Goal: Information Seeking & Learning: Learn about a topic

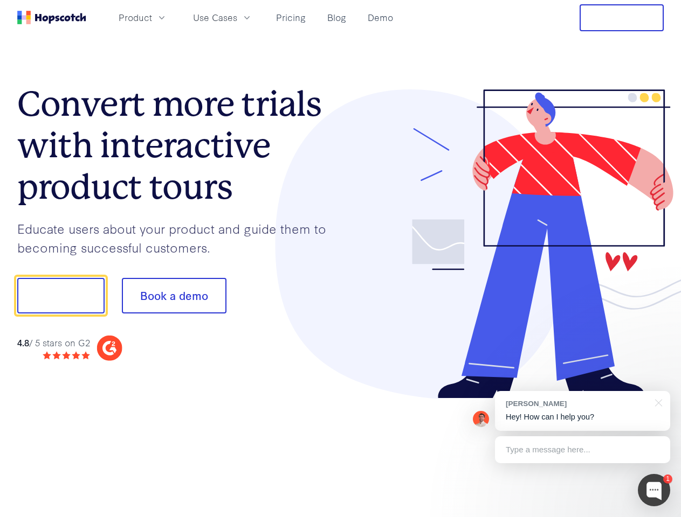
click at [341, 259] on div at bounding box center [502, 244] width 323 height 310
click at [152, 17] on span "Product" at bounding box center [135, 17] width 33 height 13
click at [237, 17] on span "Use Cases" at bounding box center [215, 17] width 44 height 13
click at [621, 18] on button "Free Trial" at bounding box center [621, 17] width 84 height 27
click at [60, 296] on button "Show me!" at bounding box center [60, 296] width 87 height 36
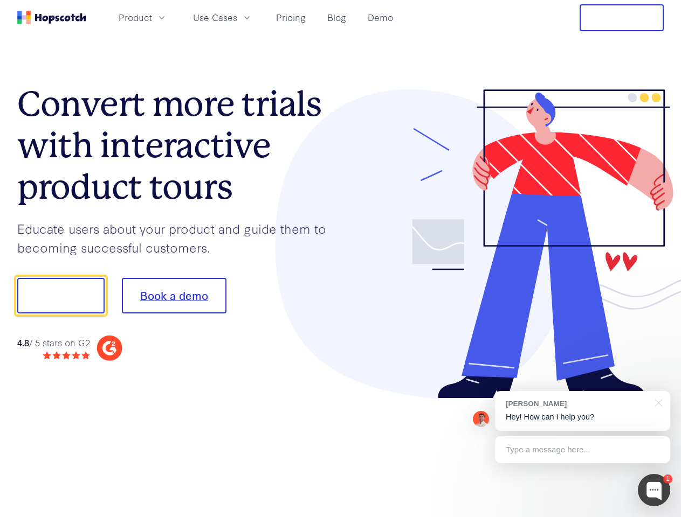
click at [174, 296] on button "Book a demo" at bounding box center [174, 296] width 105 height 36
click at [654, 490] on div at bounding box center [654, 490] width 32 height 32
click at [582, 411] on div "[PERSON_NAME] Hey! How can I help you?" at bounding box center [582, 411] width 175 height 40
click at [656, 402] on div at bounding box center [569, 366] width 202 height 215
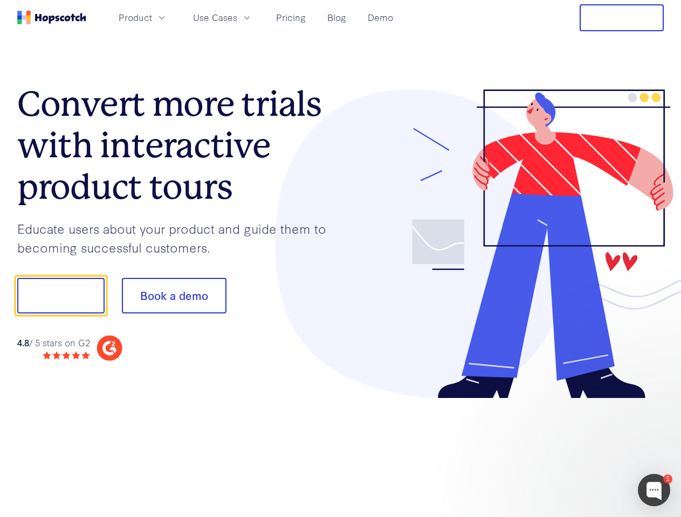
click at [582, 450] on div at bounding box center [569, 366] width 202 height 215
